Goal: Task Accomplishment & Management: Manage account settings

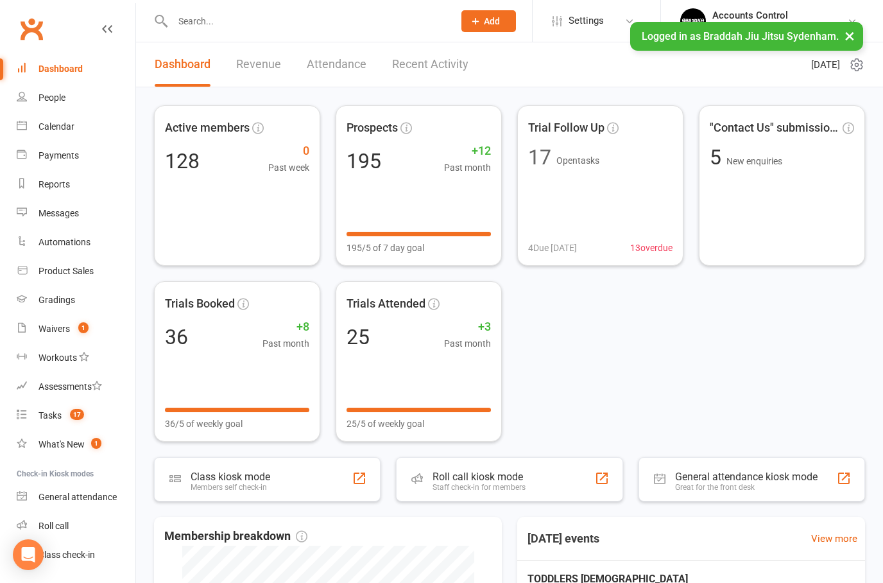
click at [221, 4] on div at bounding box center [299, 21] width 291 height 42
click at [223, 19] on input "text" at bounding box center [307, 21] width 276 height 18
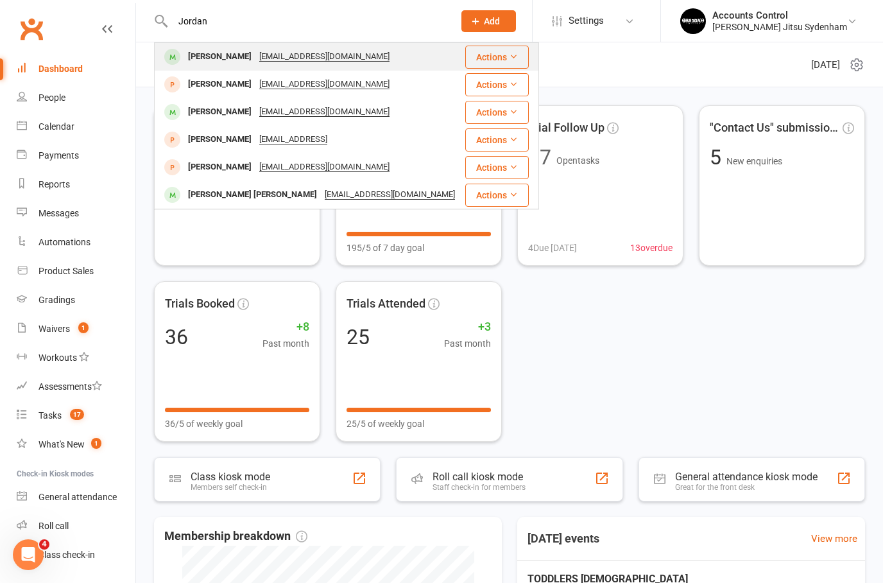
type input "Jordan"
click at [194, 51] on div "[PERSON_NAME]" at bounding box center [219, 56] width 71 height 19
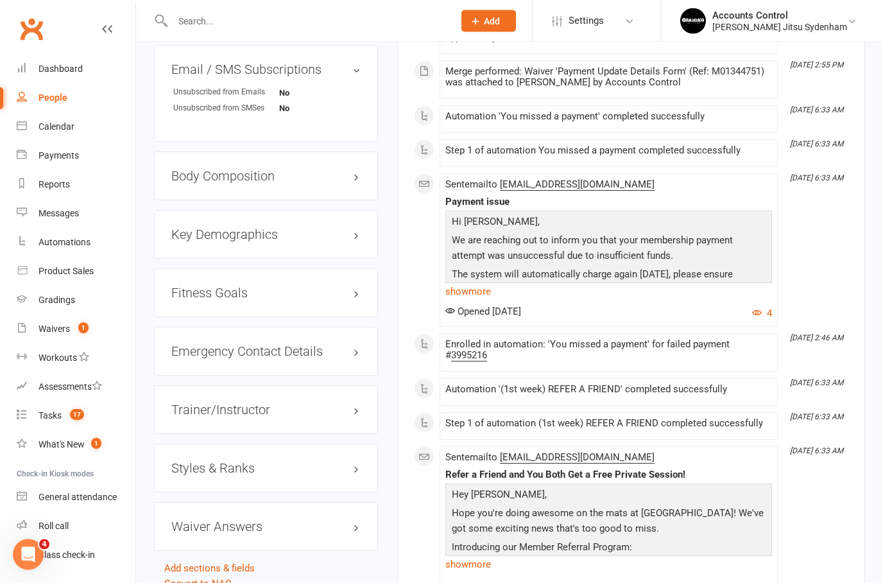
scroll to position [875, 0]
click at [351, 475] on h3 "Styles & Ranks" at bounding box center [265, 468] width 189 height 14
click at [210, 539] on link "Add new style" at bounding box center [201, 533] width 60 height 12
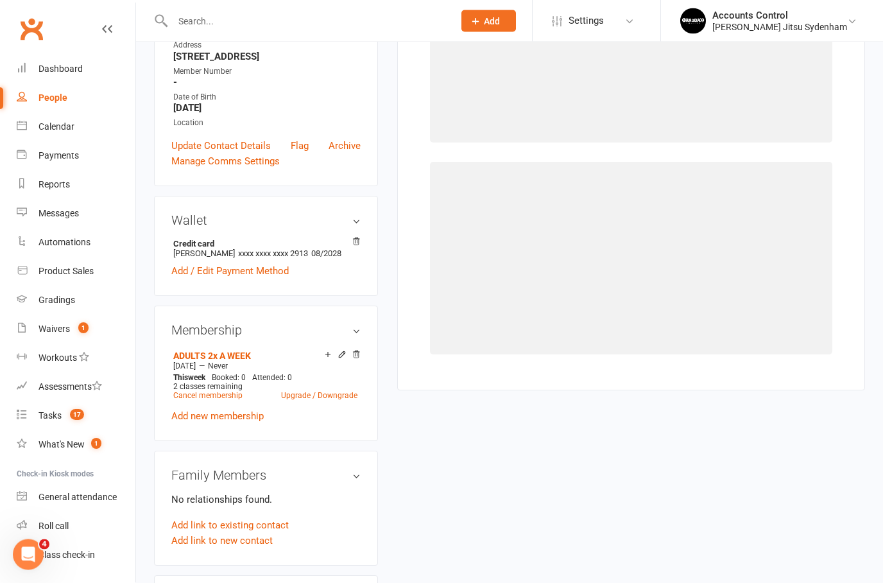
scroll to position [98, 0]
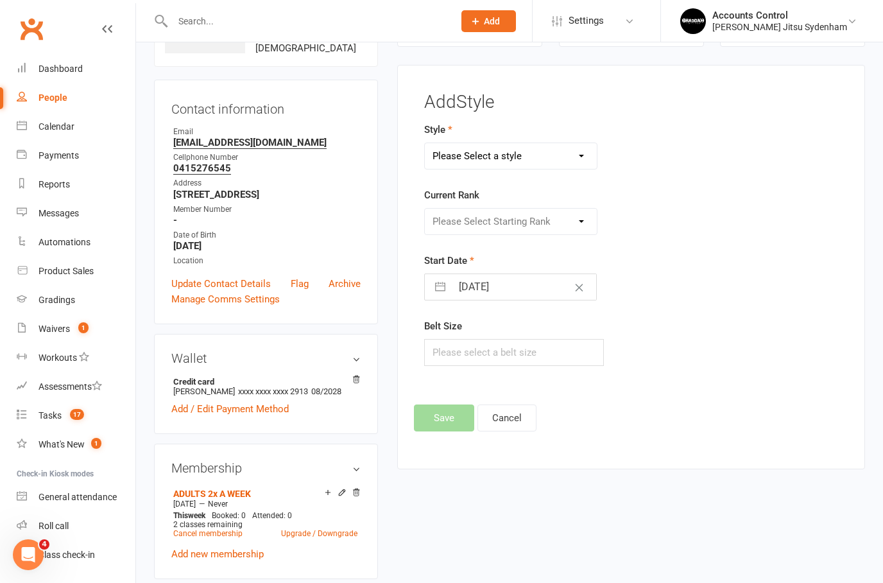
click at [565, 156] on select "Please Select a style ADULTS BJJ* KIDS BJJ *" at bounding box center [511, 156] width 172 height 26
select select "3238"
click at [559, 217] on select "Please Select Starting Rank WHITE WHITE I WHITE II WHITE III WHITE IIII BLUE BL…" at bounding box center [511, 222] width 172 height 26
select select "36734"
click at [504, 350] on input "text" at bounding box center [514, 352] width 180 height 27
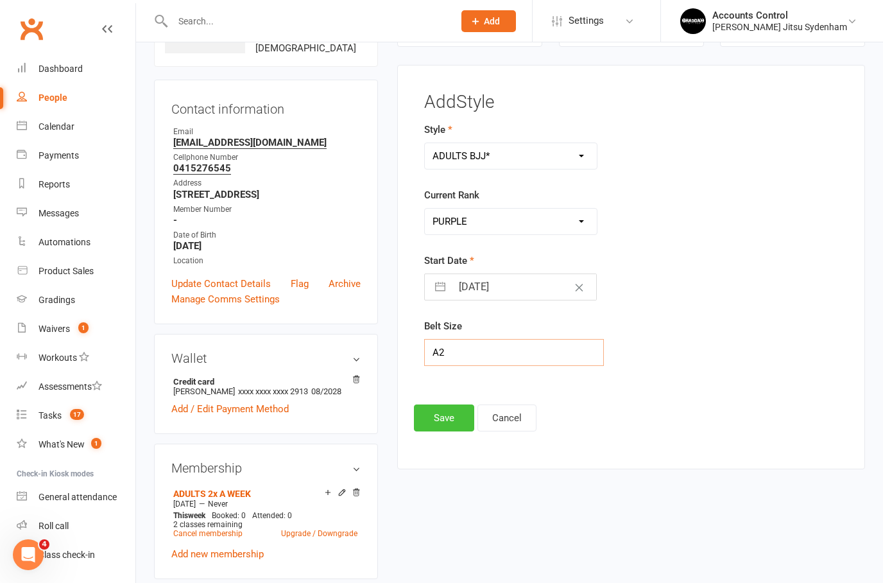
type input "A2"
click at [447, 410] on button "Save" at bounding box center [444, 417] width 60 height 27
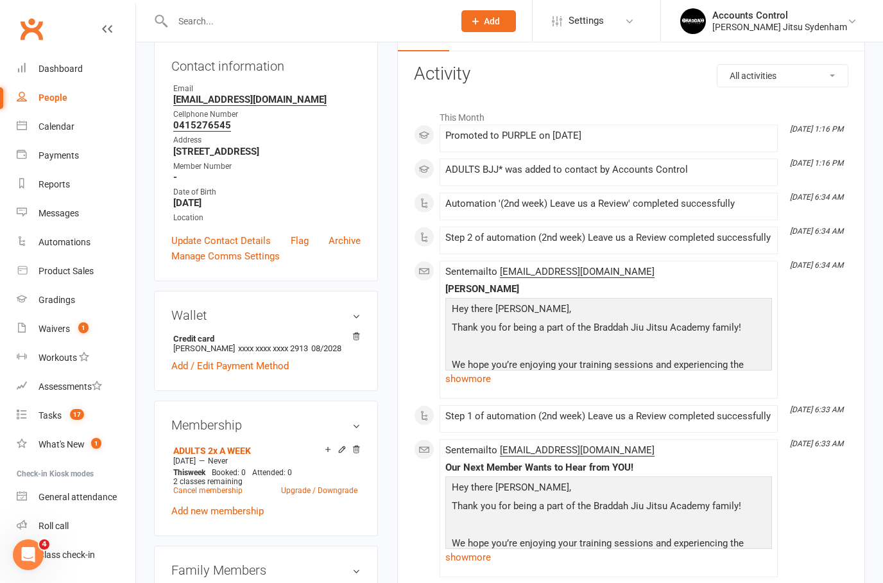
scroll to position [0, 0]
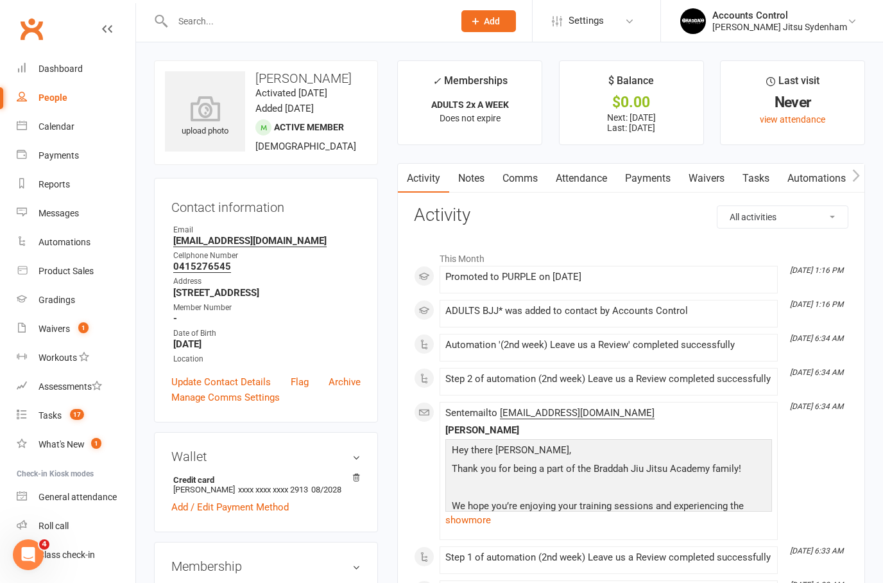
click at [654, 178] on link "Payments" at bounding box center [648, 179] width 64 height 30
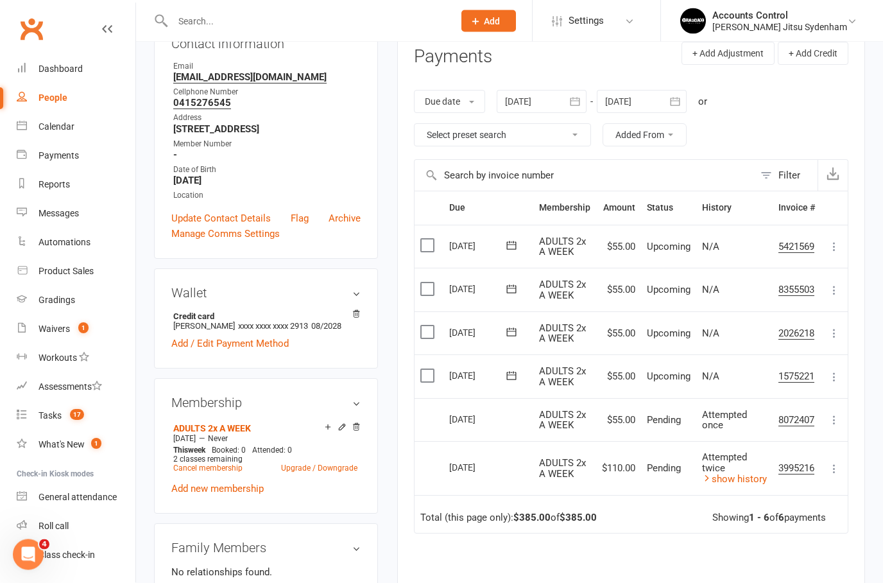
scroll to position [205, 0]
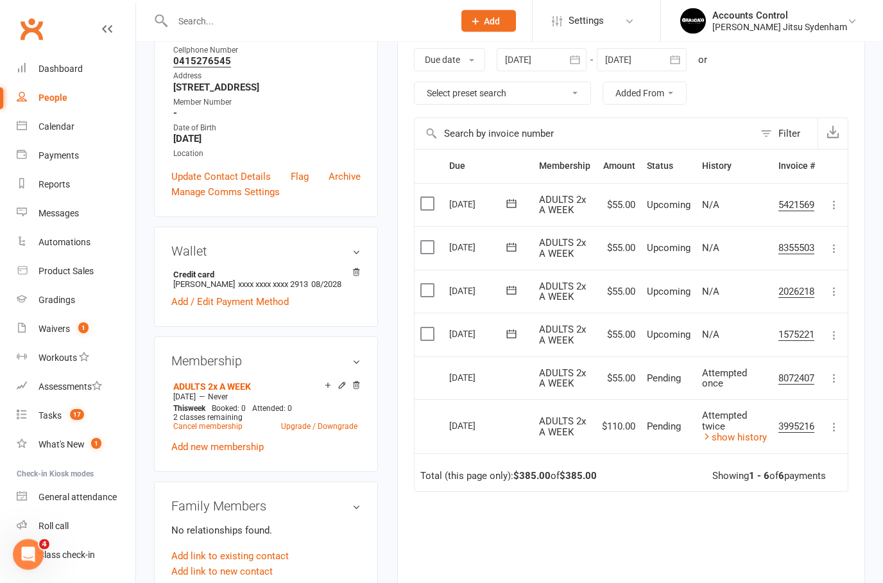
click at [840, 336] on icon at bounding box center [834, 335] width 13 height 13
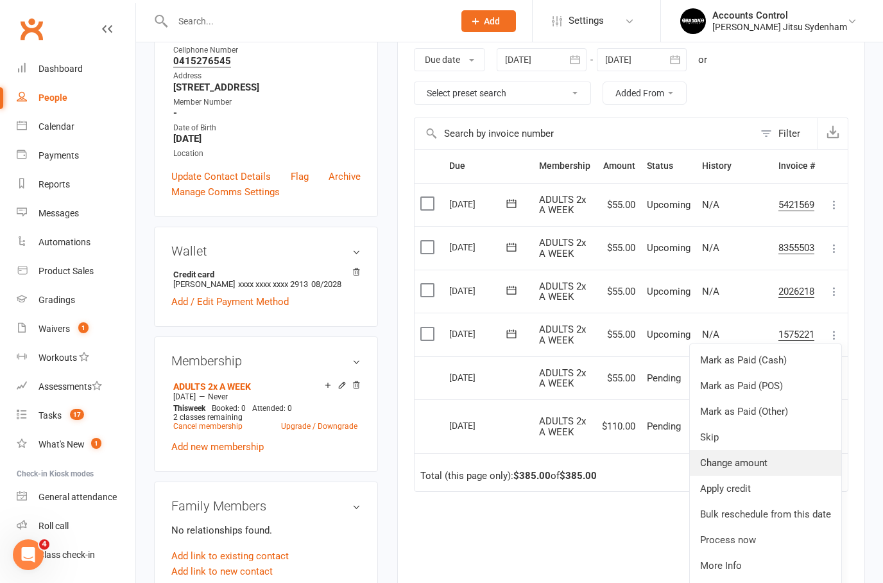
click at [762, 458] on link "Change amount" at bounding box center [765, 463] width 151 height 26
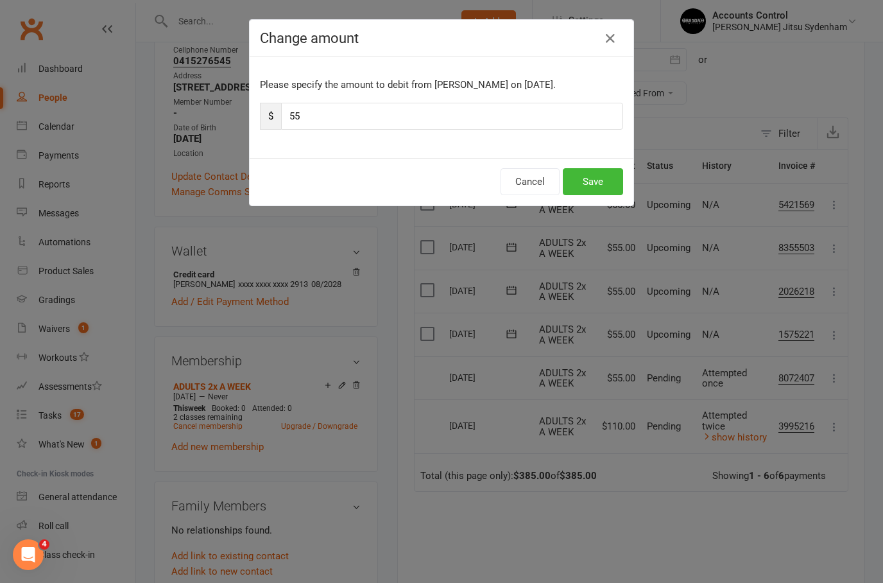
scroll to position [205, 0]
type input "5"
type input "413"
click at [594, 171] on button "Save" at bounding box center [593, 181] width 60 height 27
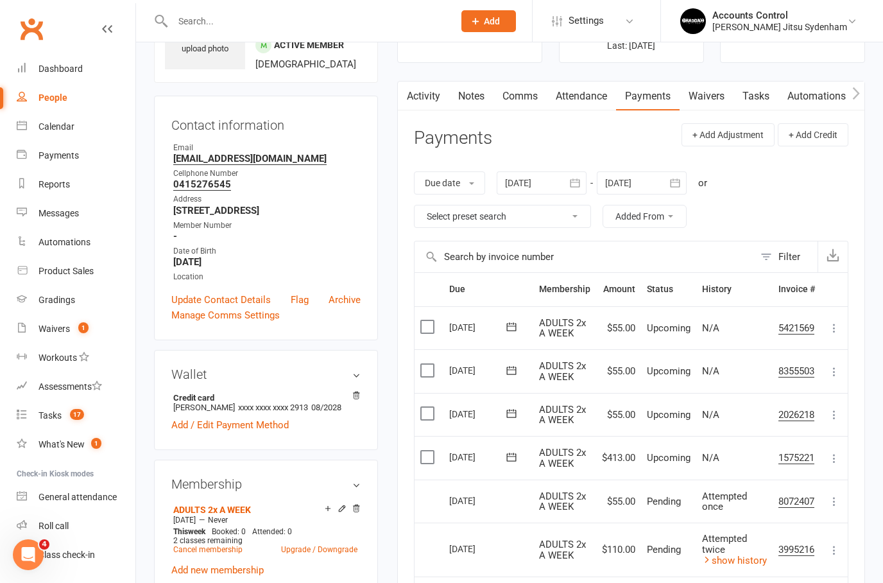
scroll to position [0, 0]
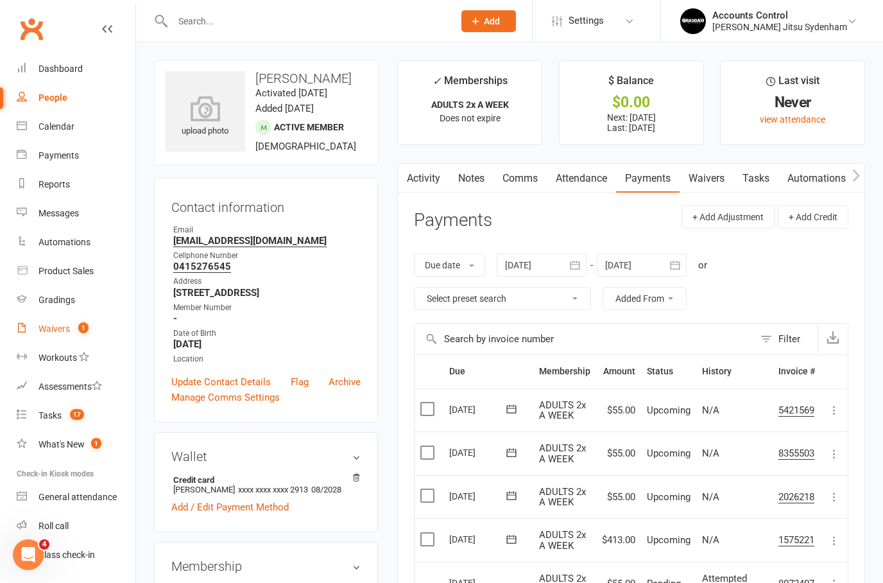
click at [69, 326] on div "Waivers" at bounding box center [53, 328] width 31 height 10
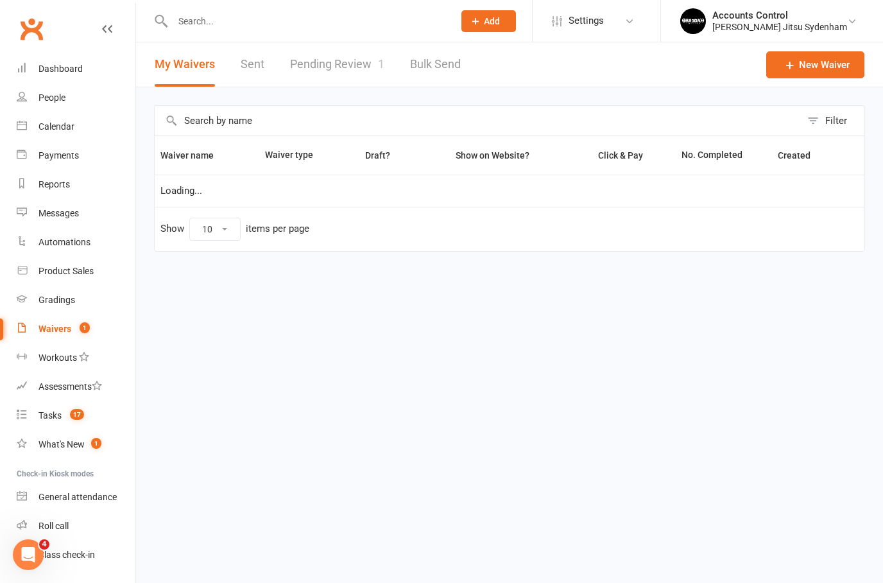
select select "25"
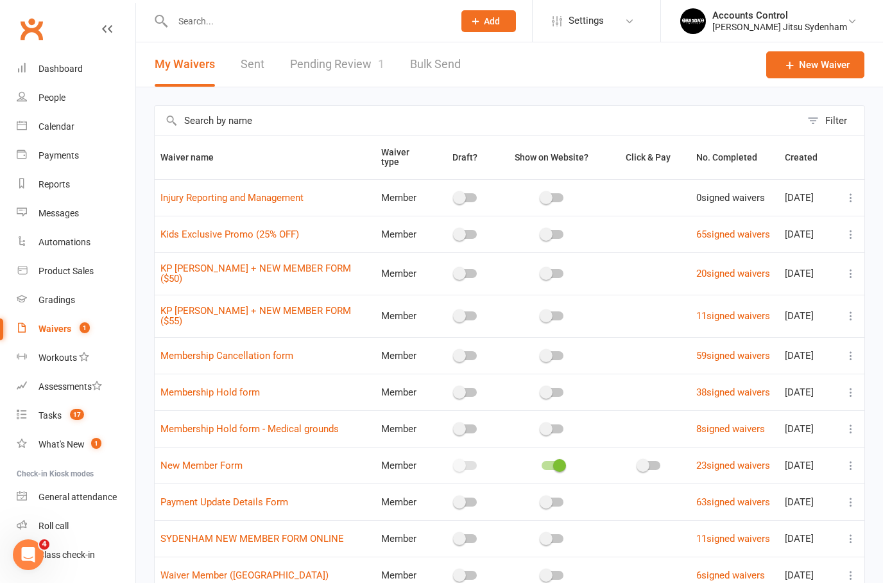
click at [332, 69] on link "Pending Review 1" at bounding box center [337, 64] width 94 height 44
select select "25"
